Goal: Task Accomplishment & Management: Use online tool/utility

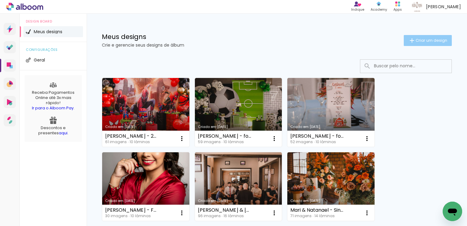
click at [426, 45] on paper-button "Criar um design" at bounding box center [428, 40] width 48 height 11
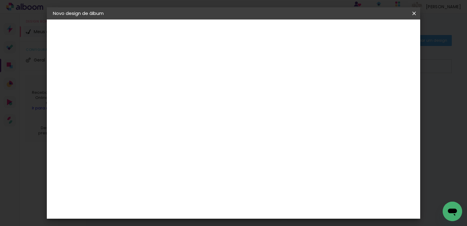
click at [0, 0] on paper-input-container "Título do álbum" at bounding box center [0, 0] width 0 height 0
click at [152, 85] on input "Luna = 20x20 Fotografico" at bounding box center [152, 81] width 0 height 9
type input "Luna - 20x20 Fotografico"
type paper-input "Luna - 20x20 Fotografico"
click at [215, 33] on paper-button "Avançar" at bounding box center [200, 32] width 30 height 10
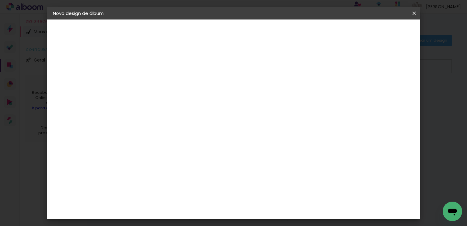
click at [176, 104] on paper-input-container at bounding box center [168, 98] width 66 height 14
type input "phot"
type paper-input "phot"
click at [175, 181] on div "Photoalbum Universal" at bounding box center [163, 186] width 30 height 10
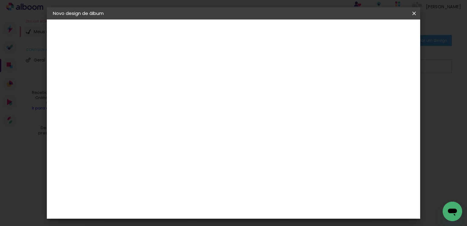
click at [250, 29] on paper-button "Avançar" at bounding box center [235, 32] width 30 height 10
click at [176, 102] on input "text" at bounding box center [164, 105] width 24 height 9
click at [267, 100] on paper-item "Padrão" at bounding box center [273, 101] width 122 height 12
type input "Padrão"
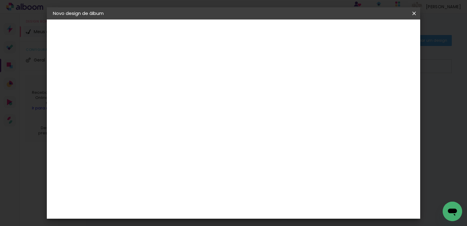
click at [0, 0] on slot "Avançar" at bounding box center [0, 0] width 0 height 0
click at [326, 30] on span "Iniciar design" at bounding box center [312, 32] width 28 height 4
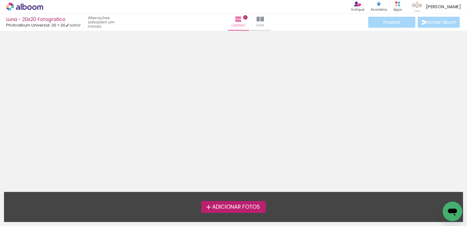
click at [245, 208] on span "Adicionar Fotos" at bounding box center [236, 206] width 48 height 5
click at [0, 0] on input "file" at bounding box center [0, 0] width 0 height 0
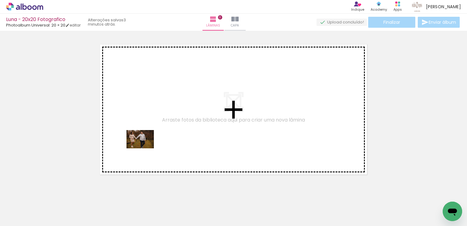
drag, startPoint x: 113, startPoint y: 160, endPoint x: 148, endPoint y: 145, distance: 37.3
click at [150, 145] on quentale-workspace at bounding box center [233, 113] width 467 height 226
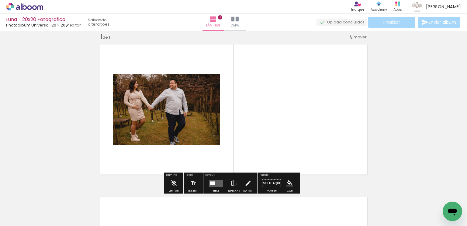
scroll to position [8, 0]
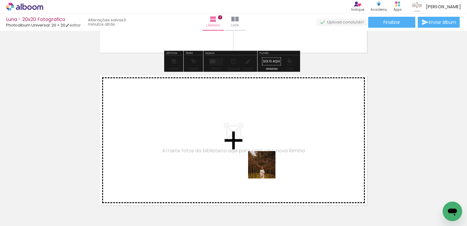
drag, startPoint x: 269, startPoint y: 198, endPoint x: 267, endPoint y: 147, distance: 50.9
click at [267, 147] on quentale-workspace at bounding box center [233, 113] width 467 height 226
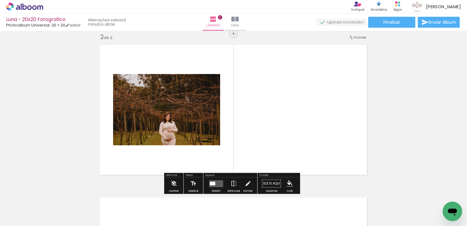
scroll to position [160, 0]
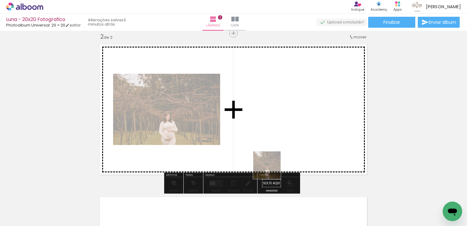
drag, startPoint x: 271, startPoint y: 194, endPoint x: 274, endPoint y: 133, distance: 61.2
click at [274, 133] on quentale-workspace at bounding box center [233, 113] width 467 height 226
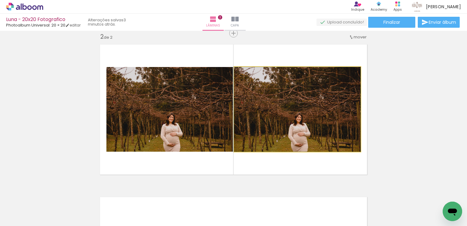
drag, startPoint x: 311, startPoint y: 105, endPoint x: 422, endPoint y: 103, distance: 111.7
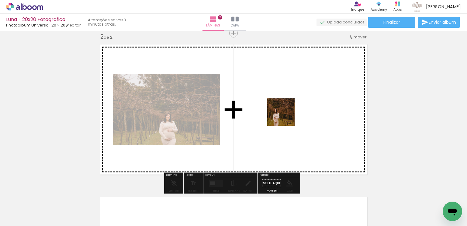
click at [286, 117] on quentale-workspace at bounding box center [233, 113] width 467 height 226
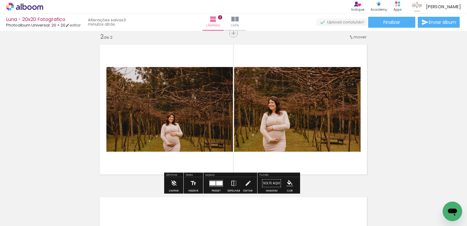
drag, startPoint x: 323, startPoint y: 152, endPoint x: 307, endPoint y: 125, distance: 31.0
click at [308, 124] on quentale-workspace at bounding box center [233, 113] width 467 height 226
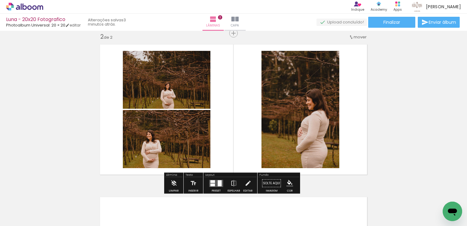
click at [15, 210] on div "Biblioteca 43 fotos Todas as fotos Não utilizadas Adicionar Fotos" at bounding box center [19, 207] width 38 height 30
click at [18, 208] on input "Todas as fotos" at bounding box center [16, 207] width 23 height 5
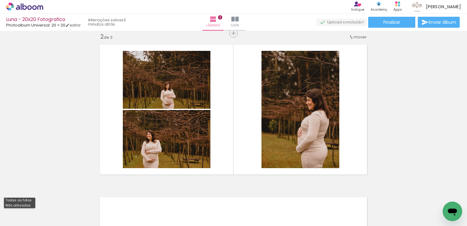
click at [0, 0] on slot "Todas as fotos Não utilizadas" at bounding box center [0, 0] width 0 height 0
click at [0, 0] on slot "Não utilizadas" at bounding box center [0, 0] width 0 height 0
type input "Não utilizadas"
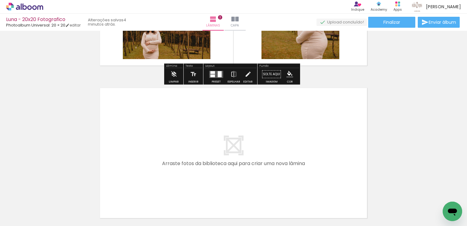
scroll to position [312, 0]
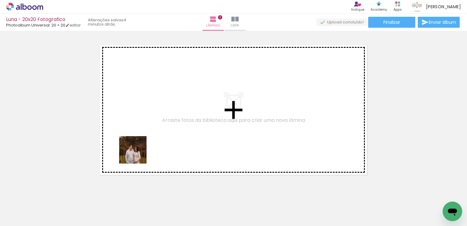
drag, startPoint x: 92, startPoint y: 198, endPoint x: 138, endPoint y: 154, distance: 62.8
click at [138, 154] on quentale-workspace at bounding box center [233, 113] width 467 height 226
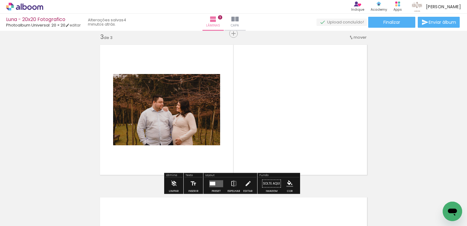
scroll to position [312, 0]
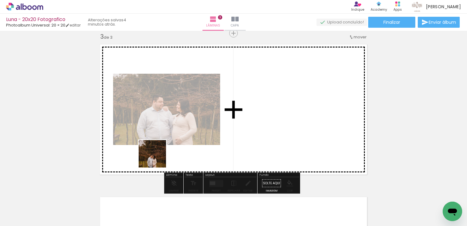
drag, startPoint x: 107, startPoint y: 207, endPoint x: 159, endPoint y: 153, distance: 74.6
click at [159, 154] on quentale-workspace at bounding box center [233, 113] width 467 height 226
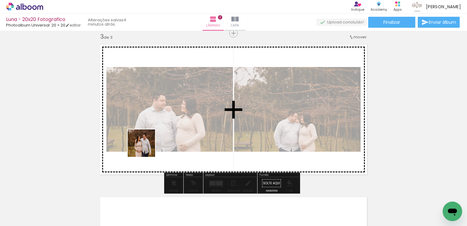
drag, startPoint x: 80, startPoint y: 186, endPoint x: 168, endPoint y: 137, distance: 100.5
click at [168, 137] on quentale-workspace at bounding box center [233, 113] width 467 height 226
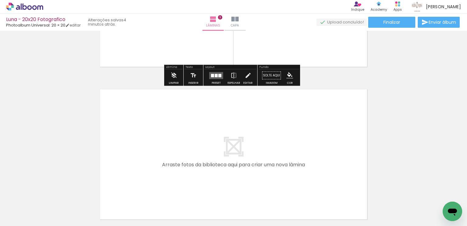
scroll to position [434, 0]
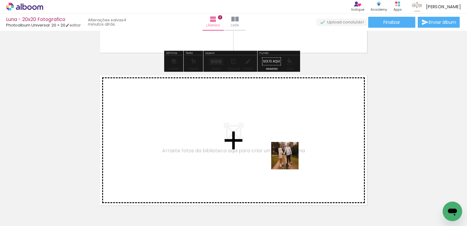
drag, startPoint x: 303, startPoint y: 199, endPoint x: 288, endPoint y: 156, distance: 45.7
click at [288, 156] on quentale-workspace at bounding box center [233, 113] width 467 height 226
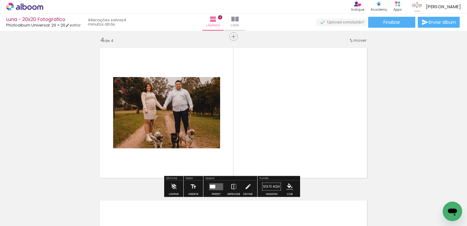
scroll to position [465, 0]
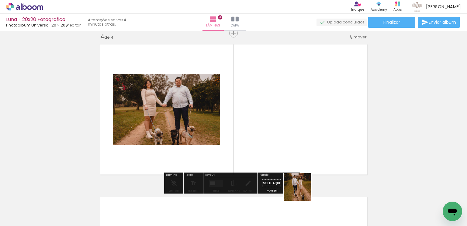
drag, startPoint x: 302, startPoint y: 199, endPoint x: 301, endPoint y: 120, distance: 79.1
click at [301, 120] on quentale-workspace at bounding box center [233, 113] width 467 height 226
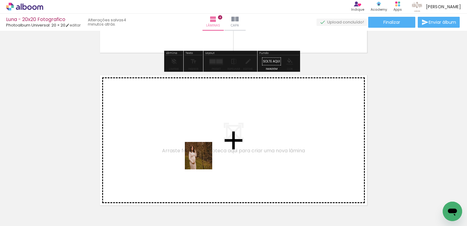
drag, startPoint x: 204, startPoint y: 202, endPoint x: 204, endPoint y: 147, distance: 54.8
click at [204, 147] on quentale-workspace at bounding box center [233, 113] width 467 height 226
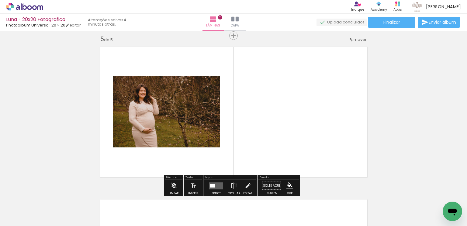
scroll to position [617, 0]
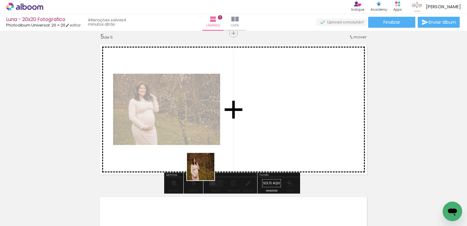
drag, startPoint x: 205, startPoint y: 193, endPoint x: 211, endPoint y: 133, distance: 59.9
click at [211, 131] on quentale-workspace at bounding box center [233, 113] width 467 height 226
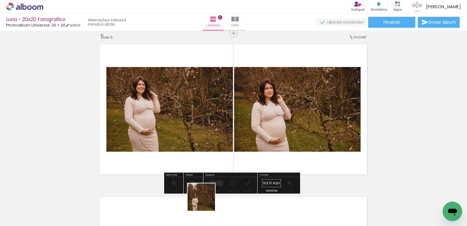
drag, startPoint x: 206, startPoint y: 201, endPoint x: 213, endPoint y: 120, distance: 81.5
click at [214, 119] on quentale-workspace at bounding box center [233, 113] width 467 height 226
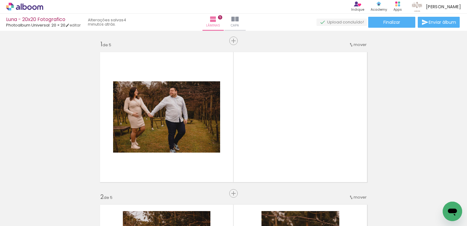
scroll to position [0, 0]
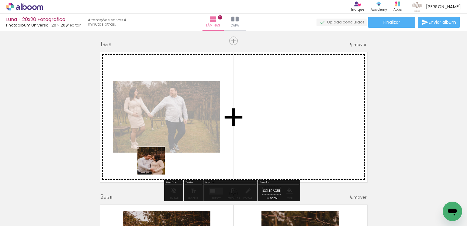
drag, startPoint x: 95, startPoint y: 207, endPoint x: 242, endPoint y: 134, distance: 165.0
click at [242, 134] on quentale-workspace at bounding box center [233, 113] width 467 height 226
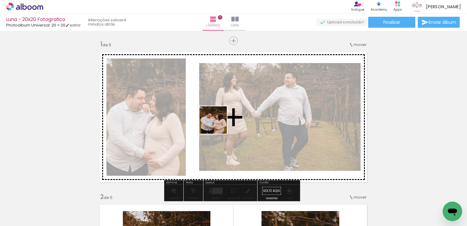
drag, startPoint x: 59, startPoint y: 206, endPoint x: 218, endPoint y: 124, distance: 178.6
click at [218, 124] on quentale-workspace at bounding box center [233, 113] width 467 height 226
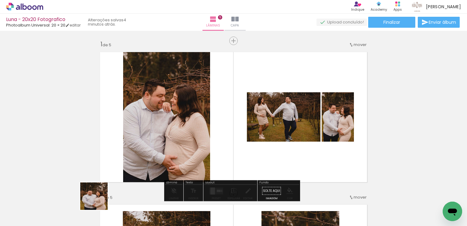
drag, startPoint x: 98, startPoint y: 203, endPoint x: 189, endPoint y: 126, distance: 118.5
click at [127, 162] on quentale-workspace at bounding box center [233, 113] width 467 height 226
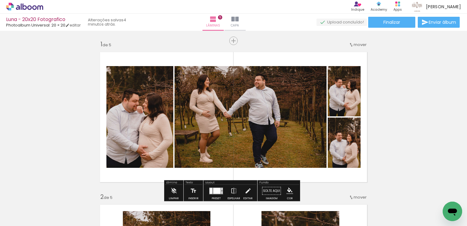
drag, startPoint x: 110, startPoint y: 154, endPoint x: 122, endPoint y: 144, distance: 15.5
click at [117, 147] on quentale-workspace at bounding box center [233, 113] width 467 height 226
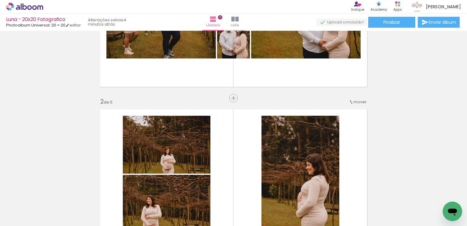
scroll to position [61, 0]
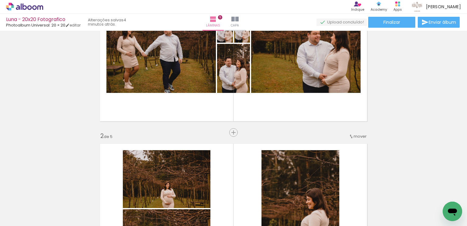
click at [359, 135] on span "mover" at bounding box center [360, 136] width 13 height 6
click at [350, 135] on paper-item "antes da 1" at bounding box center [342, 135] width 46 height 10
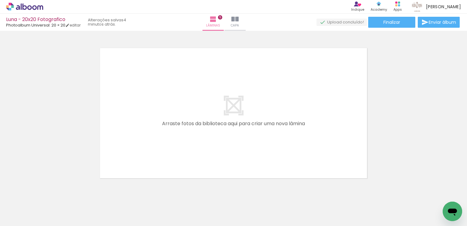
scroll to position [768, 0]
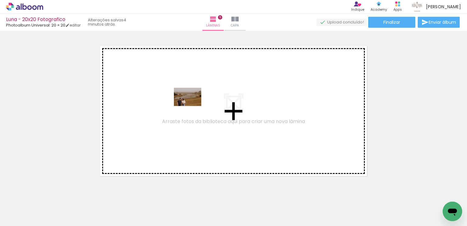
drag, startPoint x: 69, startPoint y: 202, endPoint x: 192, endPoint y: 106, distance: 156.3
click at [192, 106] on quentale-workspace at bounding box center [233, 113] width 467 height 226
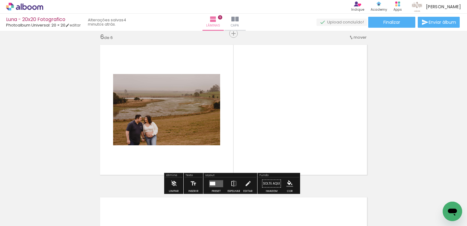
scroll to position [770, 0]
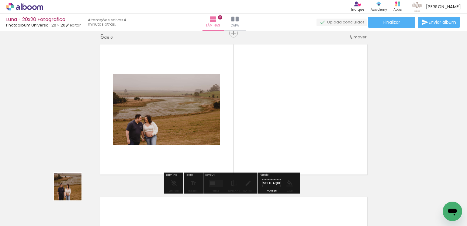
drag, startPoint x: 72, startPoint y: 191, endPoint x: 128, endPoint y: 123, distance: 88.2
click at [131, 120] on quentale-workspace at bounding box center [233, 113] width 467 height 226
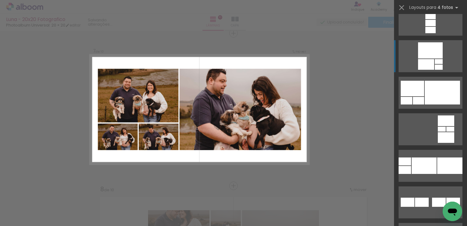
scroll to position [2647, 0]
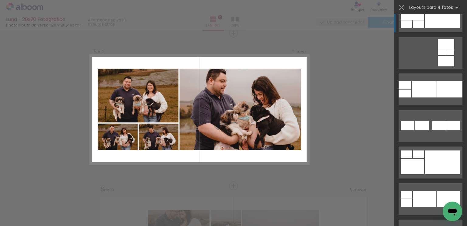
click at [429, 150] on div at bounding box center [442, 162] width 35 height 24
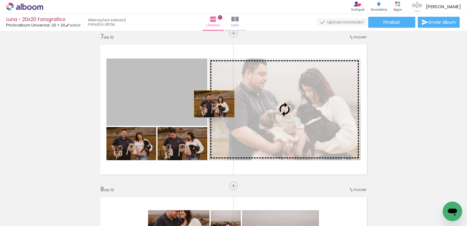
drag, startPoint x: 161, startPoint y: 111, endPoint x: 218, endPoint y: 102, distance: 57.3
click at [0, 0] on slot at bounding box center [0, 0] width 0 height 0
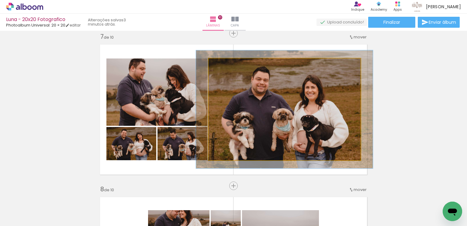
drag, startPoint x: 223, startPoint y: 66, endPoint x: 227, endPoint y: 67, distance: 3.5
type paper-slider "116"
click at [227, 67] on div at bounding box center [226, 65] width 10 height 10
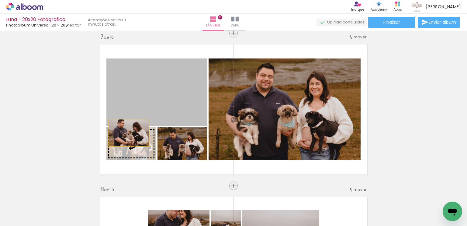
drag, startPoint x: 148, startPoint y: 100, endPoint x: 123, endPoint y: 135, distance: 43.6
click at [0, 0] on slot at bounding box center [0, 0] width 0 height 0
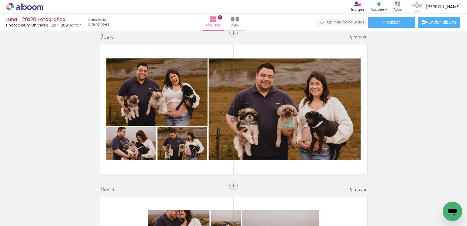
click at [124, 126] on quentale-photo at bounding box center [156, 91] width 101 height 67
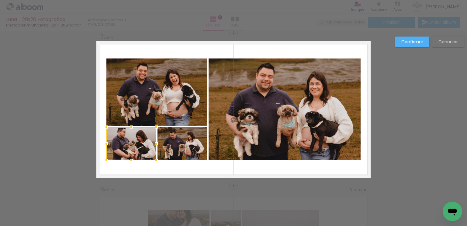
click at [144, 89] on quentale-photo at bounding box center [156, 91] width 101 height 67
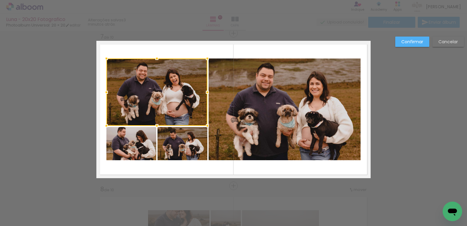
click at [0, 0] on slot "Cancelar" at bounding box center [0, 0] width 0 height 0
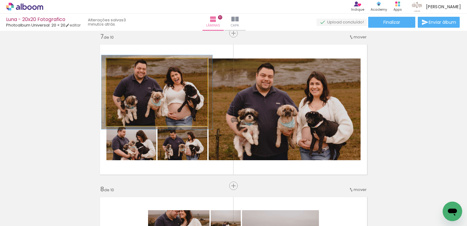
type paper-slider "110"
click at [123, 66] on div at bounding box center [123, 65] width 10 height 10
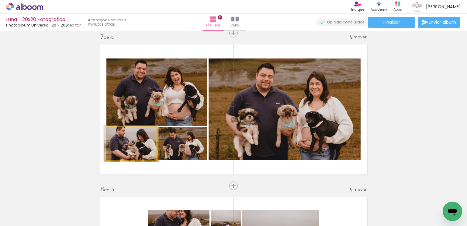
type paper-slider "110"
click at [122, 131] on div at bounding box center [123, 133] width 10 height 10
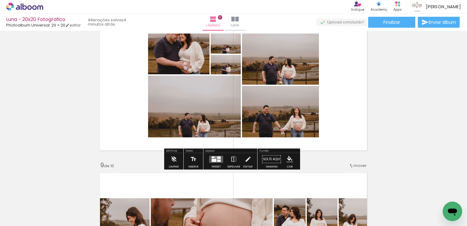
scroll to position [1105, 0]
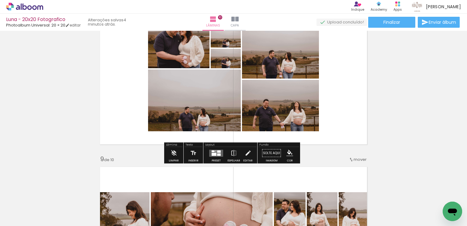
click at [214, 151] on quentale-layouter at bounding box center [216, 152] width 14 height 7
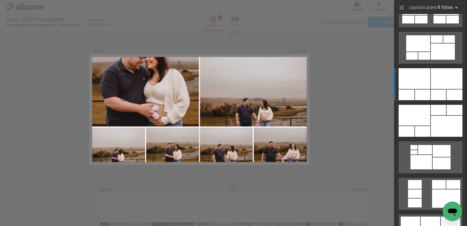
scroll to position [456, 0]
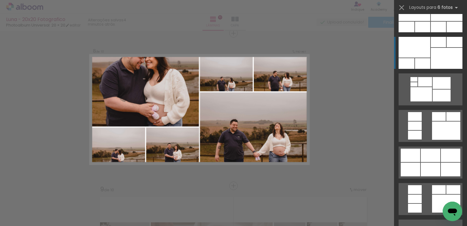
click at [444, 54] on div at bounding box center [447, 58] width 32 height 21
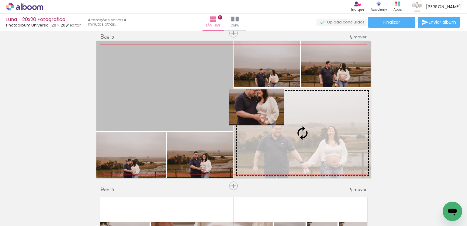
drag, startPoint x: 192, startPoint y: 97, endPoint x: 270, endPoint y: 112, distance: 78.9
click at [0, 0] on slot at bounding box center [0, 0] width 0 height 0
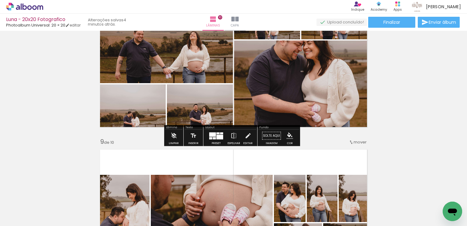
scroll to position [1135, 0]
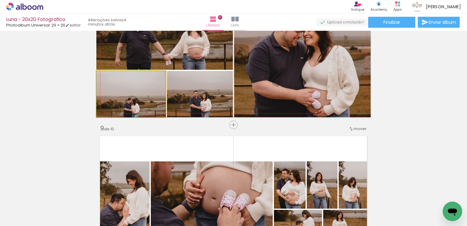
drag, startPoint x: 144, startPoint y: 104, endPoint x: 142, endPoint y: 92, distance: 11.9
click at [142, 92] on quentale-photo at bounding box center [130, 94] width 69 height 46
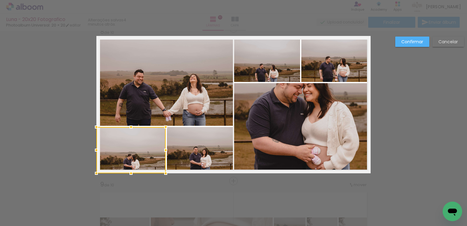
scroll to position [1075, 0]
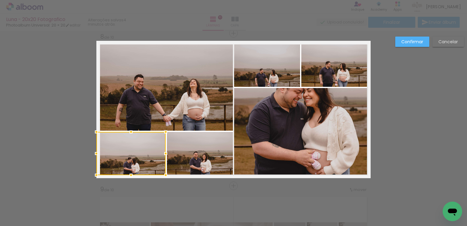
click at [130, 175] on div at bounding box center [131, 175] width 12 height 12
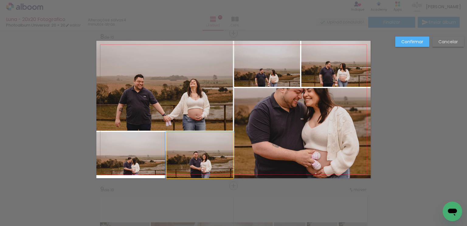
click at [209, 162] on quentale-photo at bounding box center [200, 155] width 66 height 46
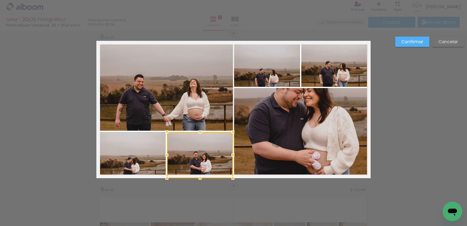
click at [205, 170] on div at bounding box center [200, 155] width 66 height 46
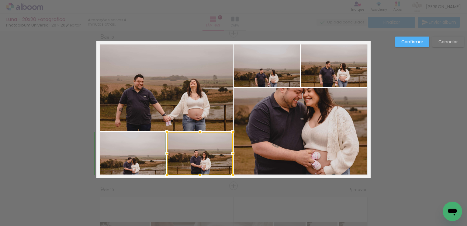
drag, startPoint x: 198, startPoint y: 178, endPoint x: 194, endPoint y: 175, distance: 5.0
click at [194, 175] on div at bounding box center [200, 175] width 12 height 12
click at [274, 106] on quentale-photo at bounding box center [302, 133] width 137 height 90
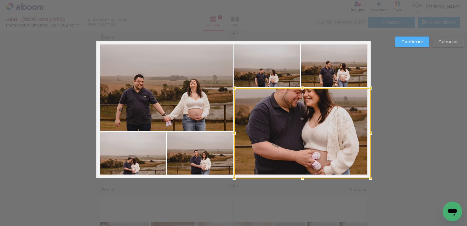
click at [159, 77] on quentale-photo at bounding box center [164, 86] width 137 height 90
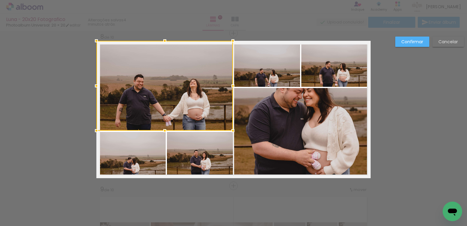
click at [0, 0] on slot "Confirmar" at bounding box center [0, 0] width 0 height 0
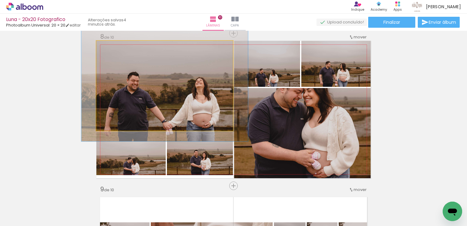
drag, startPoint x: 111, startPoint y: 48, endPoint x: 116, endPoint y: 49, distance: 4.7
type paper-slider "122"
click at [116, 49] on div at bounding box center [115, 47] width 10 height 10
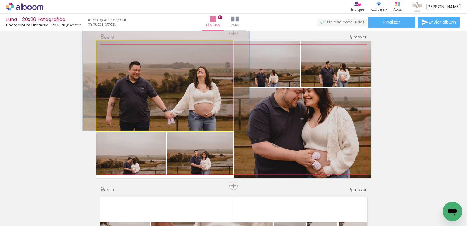
drag, startPoint x: 149, startPoint y: 90, endPoint x: 150, endPoint y: 75, distance: 15.2
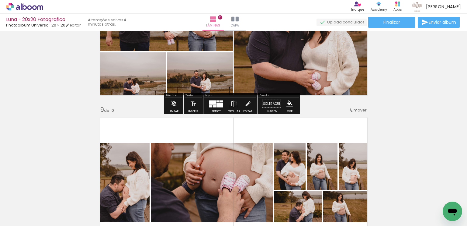
scroll to position [1227, 0]
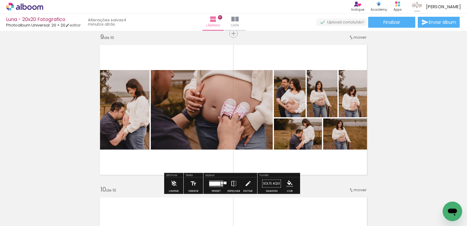
click at [216, 182] on div at bounding box center [215, 183] width 11 height 4
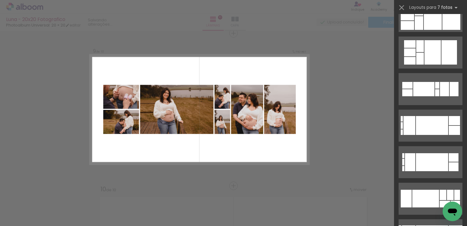
scroll to position [243, 0]
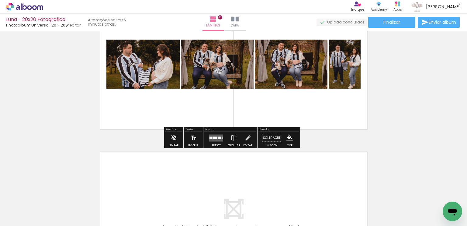
scroll to position [1421, 0]
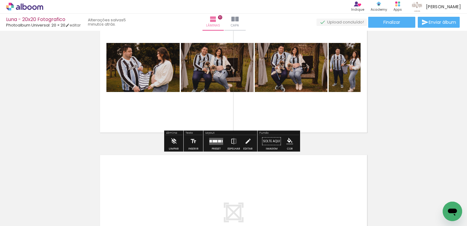
click at [223, 138] on div at bounding box center [216, 141] width 16 height 12
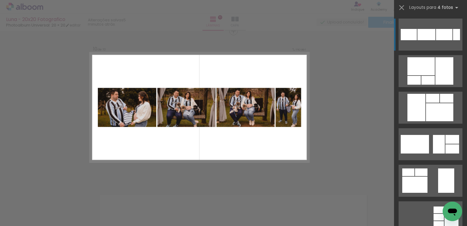
scroll to position [1379, 0]
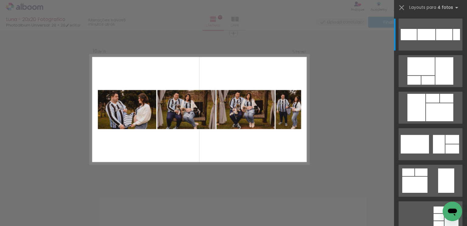
click at [401, 12] on div "Layouts para 4 fotos Procurando layouts para mais de 4 fotos? É só colocar mais…" at bounding box center [430, 7] width 73 height 15
click at [403, 9] on iron-icon at bounding box center [402, 7] width 9 height 9
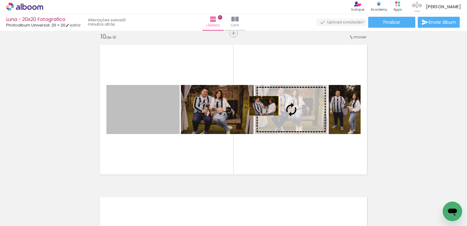
drag, startPoint x: 152, startPoint y: 121, endPoint x: 271, endPoint y: 103, distance: 119.7
click at [0, 0] on slot at bounding box center [0, 0] width 0 height 0
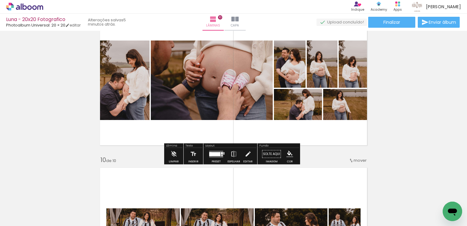
scroll to position [1258, 0]
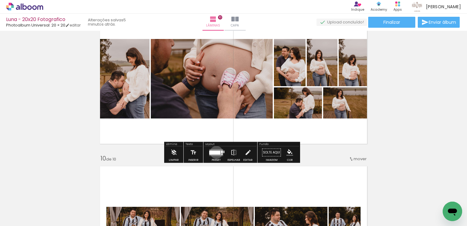
click at [215, 152] on div at bounding box center [215, 152] width 11 height 4
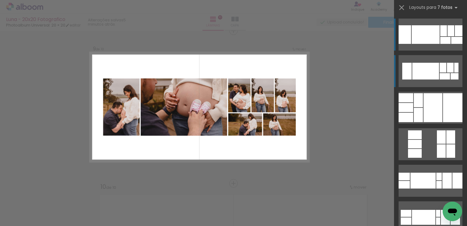
scroll to position [1227, 0]
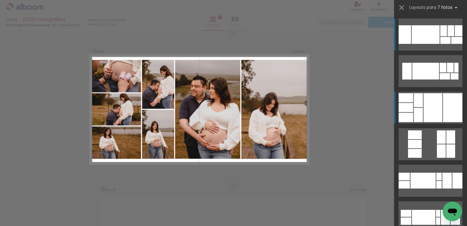
click at [436, 97] on div at bounding box center [433, 107] width 19 height 29
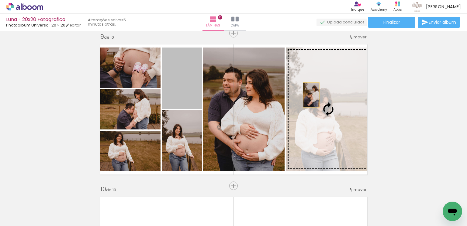
drag, startPoint x: 178, startPoint y: 89, endPoint x: 319, endPoint y: 96, distance: 140.7
click at [0, 0] on slot at bounding box center [0, 0] width 0 height 0
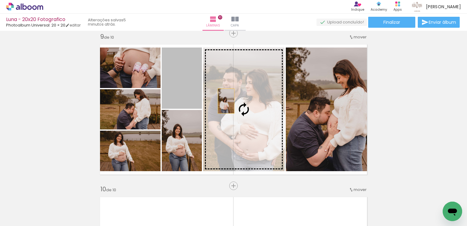
drag, startPoint x: 183, startPoint y: 97, endPoint x: 224, endPoint y: 101, distance: 41.5
click at [0, 0] on slot at bounding box center [0, 0] width 0 height 0
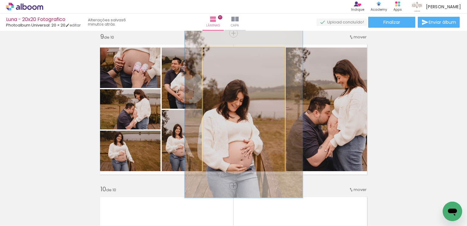
drag, startPoint x: 217, startPoint y: 55, endPoint x: 226, endPoint y: 54, distance: 9.1
type paper-slider "143"
click at [226, 54] on div at bounding box center [227, 54] width 10 height 10
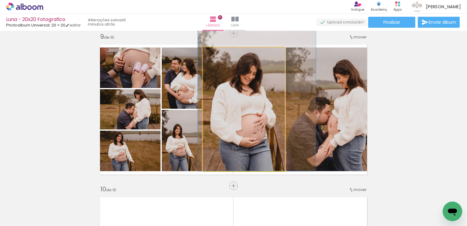
drag, startPoint x: 251, startPoint y: 117, endPoint x: 262, endPoint y: 92, distance: 27.5
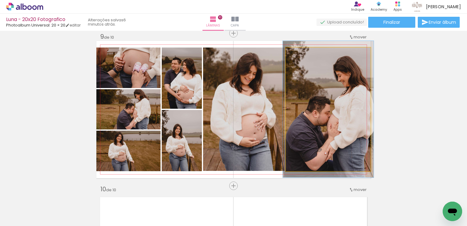
type paper-slider "107"
click at [299, 55] on div at bounding box center [301, 53] width 5 height 5
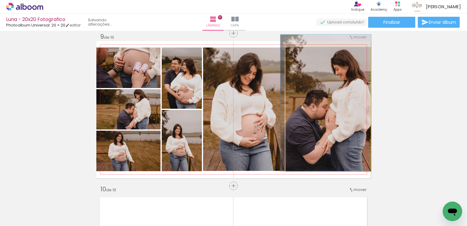
drag, startPoint x: 312, startPoint y: 86, endPoint x: 310, endPoint y: 79, distance: 7.1
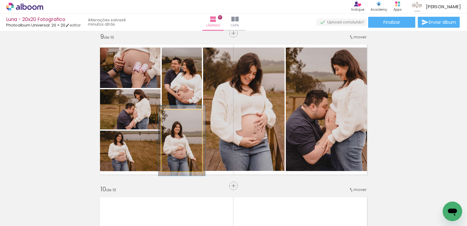
click at [176, 114] on div at bounding box center [178, 116] width 10 height 10
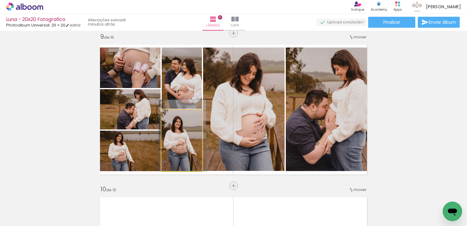
drag, startPoint x: 186, startPoint y: 141, endPoint x: 186, endPoint y: 134, distance: 7.6
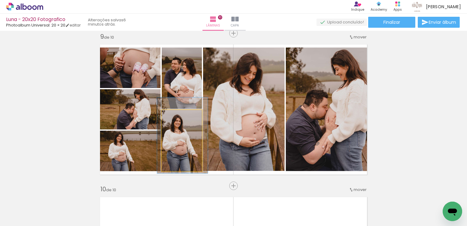
type paper-slider "124"
click at [179, 117] on div at bounding box center [179, 115] width 5 height 5
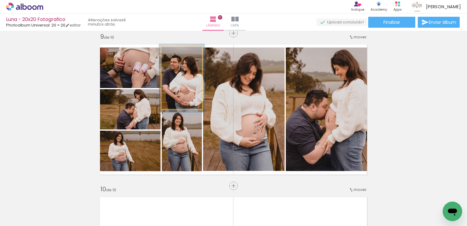
type paper-slider "111"
click at [174, 55] on div at bounding box center [176, 53] width 5 height 5
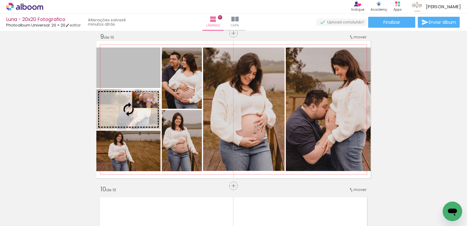
drag, startPoint x: 143, startPoint y: 74, endPoint x: 143, endPoint y: 101, distance: 26.8
click at [0, 0] on slot at bounding box center [0, 0] width 0 height 0
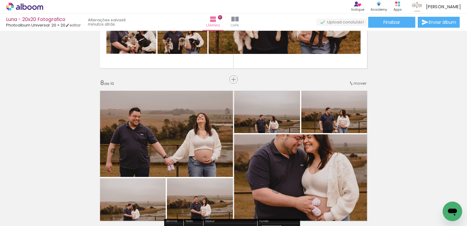
scroll to position [1026, 0]
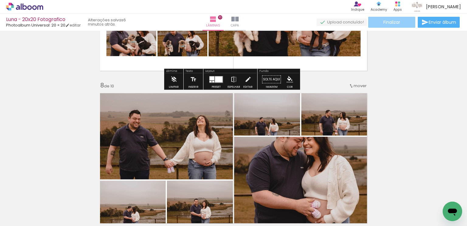
click at [387, 25] on paper-button "Finalizar" at bounding box center [391, 22] width 47 height 11
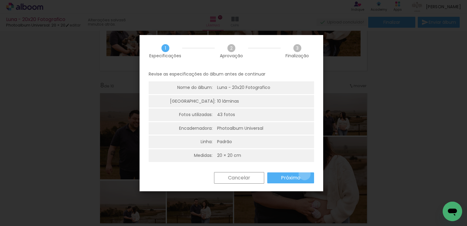
click at [305, 174] on paper-button "Próximo" at bounding box center [290, 177] width 47 height 11
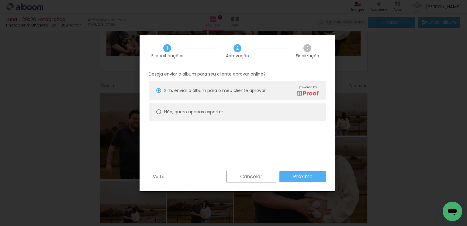
click at [284, 172] on paper-button "Próximo" at bounding box center [303, 176] width 47 height 11
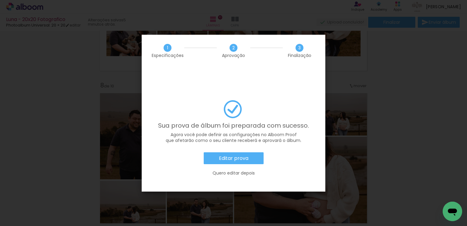
click at [235, 152] on paper-button "Editar prova" at bounding box center [234, 158] width 60 height 12
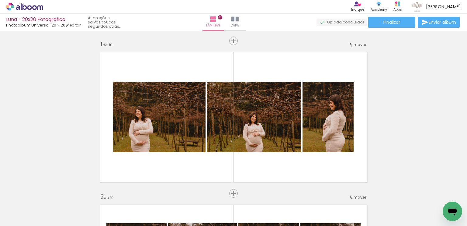
scroll to position [1026, 0]
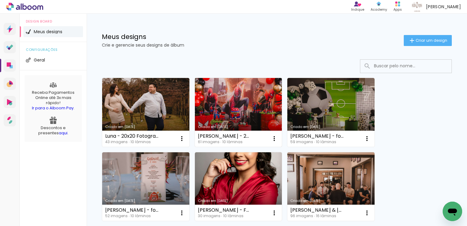
click at [271, 115] on link "Criado em [DATE]" at bounding box center [238, 112] width 87 height 69
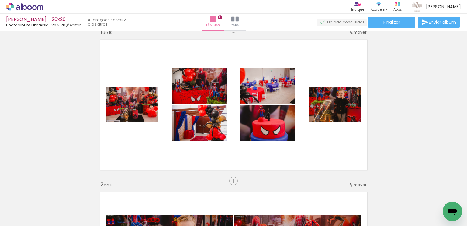
scroll to position [61, 0]
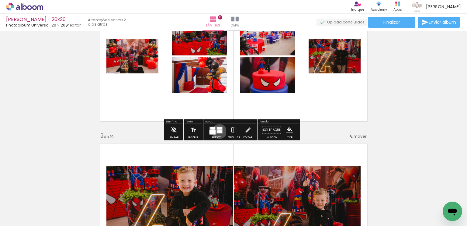
click at [218, 131] on div at bounding box center [220, 131] width 5 height 3
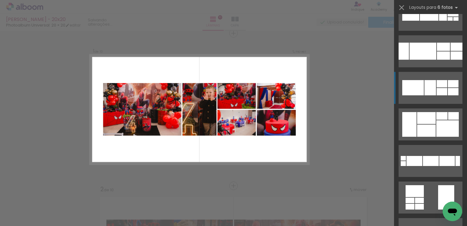
scroll to position [5421, 0]
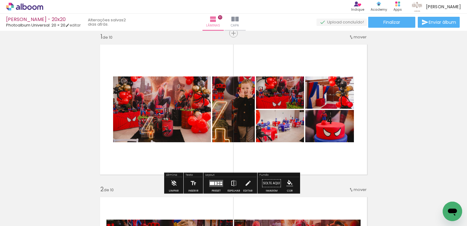
click at [235, 183] on iron-icon at bounding box center [234, 183] width 7 height 12
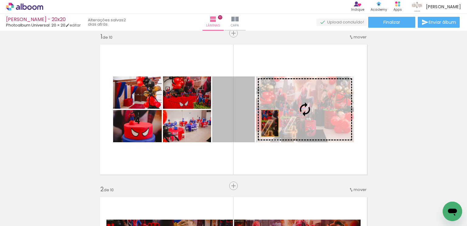
drag, startPoint x: 240, startPoint y: 128, endPoint x: 279, endPoint y: 119, distance: 39.9
click at [0, 0] on slot at bounding box center [0, 0] width 0 height 0
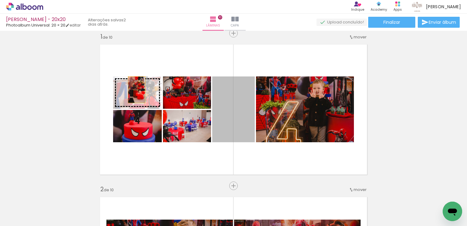
drag, startPoint x: 240, startPoint y: 114, endPoint x: 134, endPoint y: 89, distance: 108.4
click at [0, 0] on slot at bounding box center [0, 0] width 0 height 0
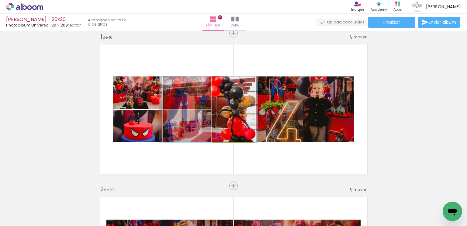
drag, startPoint x: 240, startPoint y: 112, endPoint x: 214, endPoint y: 113, distance: 25.3
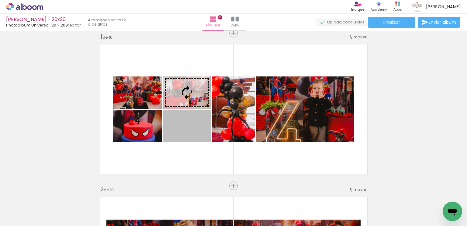
drag, startPoint x: 198, startPoint y: 128, endPoint x: 196, endPoint y: 99, distance: 29.2
click at [0, 0] on slot at bounding box center [0, 0] width 0 height 0
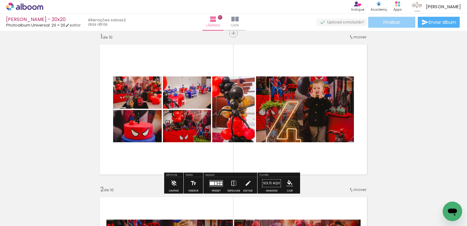
click at [392, 27] on paper-button "Finalizar" at bounding box center [391, 22] width 47 height 11
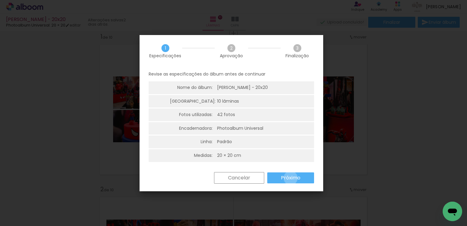
click at [0, 0] on slot "Próximo" at bounding box center [0, 0] width 0 height 0
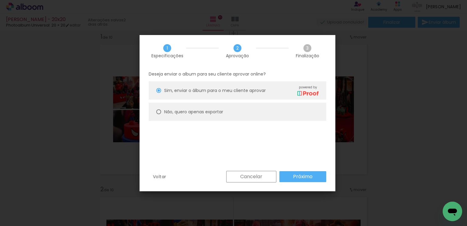
click at [253, 114] on paper-radio-button "Não, quero apenas exportar" at bounding box center [238, 112] width 178 height 18
type paper-radio-button "on"
click at [0, 0] on slot "Próximo" at bounding box center [0, 0] width 0 height 0
type input "Alta, 300 DPI"
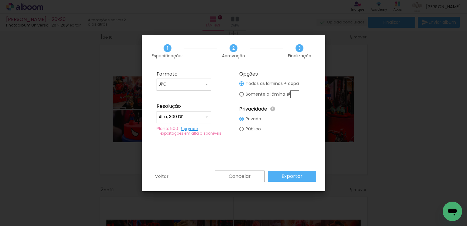
click at [298, 93] on input "text" at bounding box center [295, 94] width 9 height 8
type paper-radio-button "on"
type input "1"
click at [0, 0] on slot "Exportar" at bounding box center [0, 0] width 0 height 0
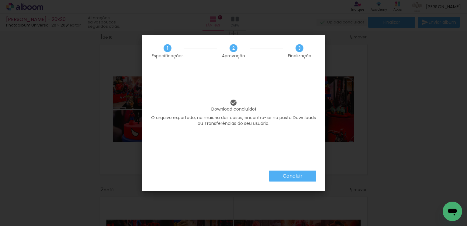
click at [0, 0] on slot "Concluir" at bounding box center [0, 0] width 0 height 0
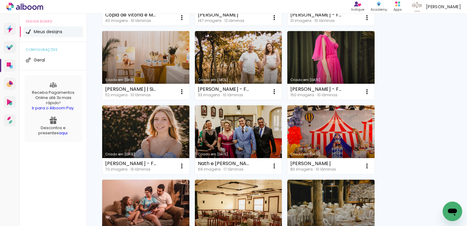
scroll to position [365, 0]
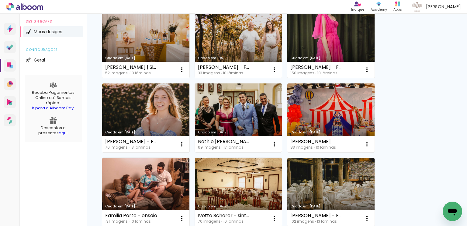
click at [250, 100] on link "Criado em [DATE]" at bounding box center [238, 117] width 87 height 69
